Goal: Information Seeking & Learning: Learn about a topic

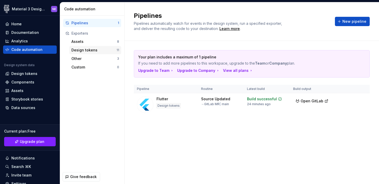
click at [93, 50] on div "Design tokens" at bounding box center [93, 49] width 45 height 5
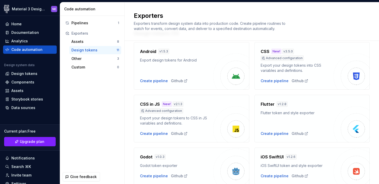
scroll to position [29, 0]
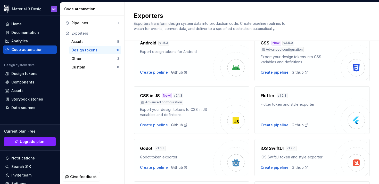
click at [198, 63] on div "Android v 1.5.3 Export design tokens for Android Create pipeline Github" at bounding box center [176, 57] width 73 height 35
click at [232, 64] on img at bounding box center [236, 67] width 10 height 10
click at [162, 71] on div "Create pipeline" at bounding box center [154, 72] width 28 height 5
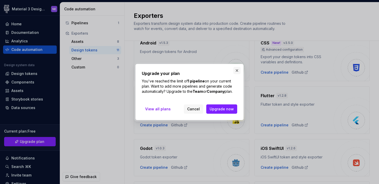
click at [237, 69] on button "button" at bounding box center [236, 70] width 7 height 7
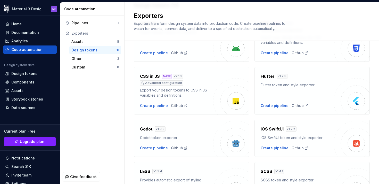
scroll to position [49, 0]
click at [276, 108] on div "Flutter v 1.2.8 Flutter token and style exporter Create pipeline Github" at bounding box center [313, 89] width 116 height 47
click at [276, 106] on div "Create pipeline" at bounding box center [275, 104] width 28 height 5
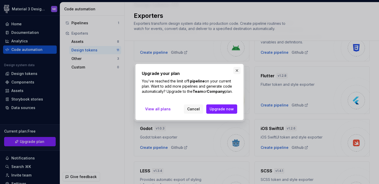
click at [236, 73] on button "button" at bounding box center [236, 70] width 7 height 7
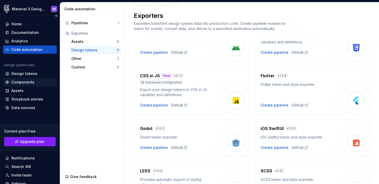
click at [27, 83] on div "Components" at bounding box center [22, 81] width 23 height 5
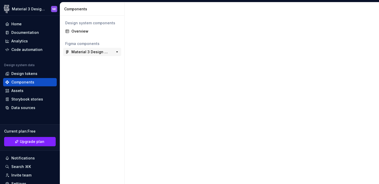
click at [89, 50] on div "Material 3 Design Kit (JaB-Updated) IN PROGRESS" at bounding box center [90, 51] width 38 height 5
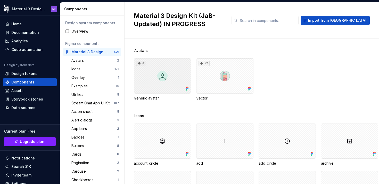
click at [175, 84] on div "4" at bounding box center [162, 75] width 57 height 35
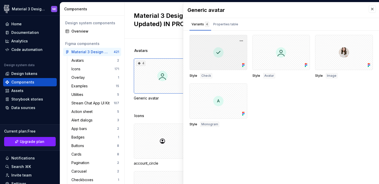
click at [235, 51] on div at bounding box center [219, 52] width 58 height 35
click at [227, 23] on div "Properties table" at bounding box center [225, 24] width 25 height 5
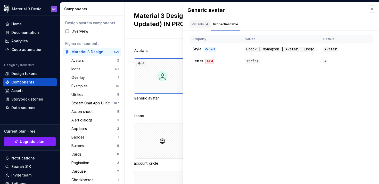
click at [194, 23] on div "Variants 4" at bounding box center [201, 24] width 18 height 5
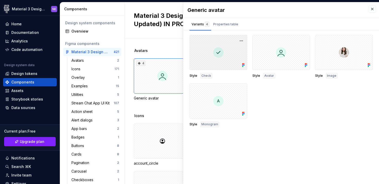
click at [209, 43] on div at bounding box center [219, 52] width 58 height 35
click at [217, 56] on div at bounding box center [219, 52] width 58 height 35
click at [242, 39] on button "button" at bounding box center [241, 40] width 7 height 7
click at [272, 139] on div "Generic avatar Variants 4 Properties table Style Check Style Avatar Style Image…" at bounding box center [281, 92] width 196 height 181
click at [371, 11] on button "button" at bounding box center [372, 8] width 7 height 7
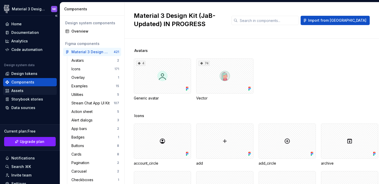
click at [38, 91] on div "Assets" at bounding box center [30, 90] width 50 height 5
